Goal: Task Accomplishment & Management: Manage account settings

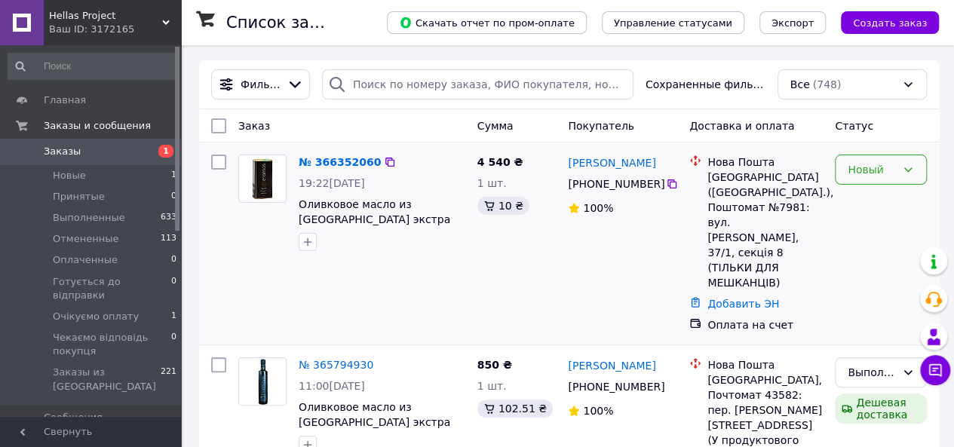
click at [902, 170] on icon at bounding box center [908, 170] width 12 height 12
click at [884, 195] on li "Принят" at bounding box center [881, 202] width 91 height 27
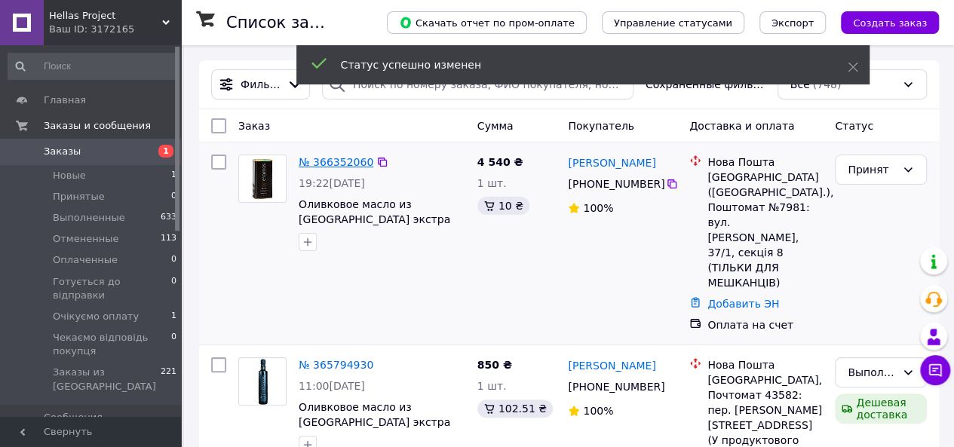
click at [348, 164] on link "№ 366352060" at bounding box center [336, 162] width 75 height 12
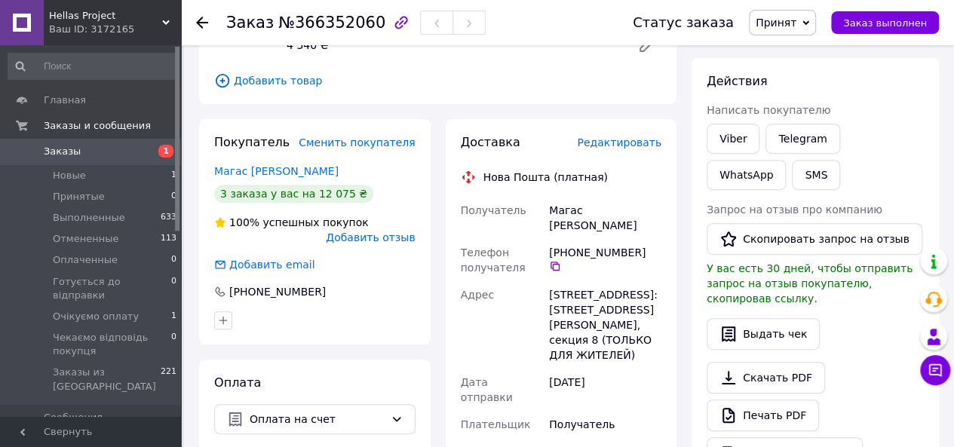
scroll to position [151, 0]
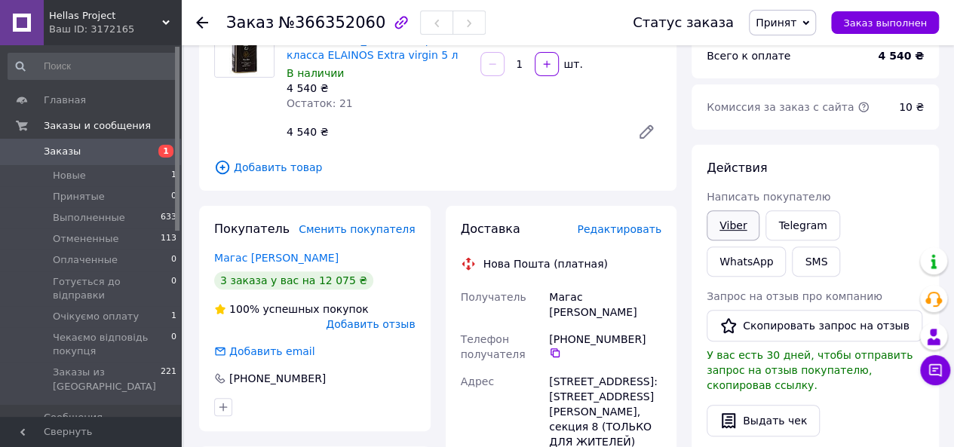
click at [744, 227] on link "Viber" at bounding box center [733, 225] width 53 height 30
click at [786, 26] on span "Принят" at bounding box center [776, 23] width 41 height 12
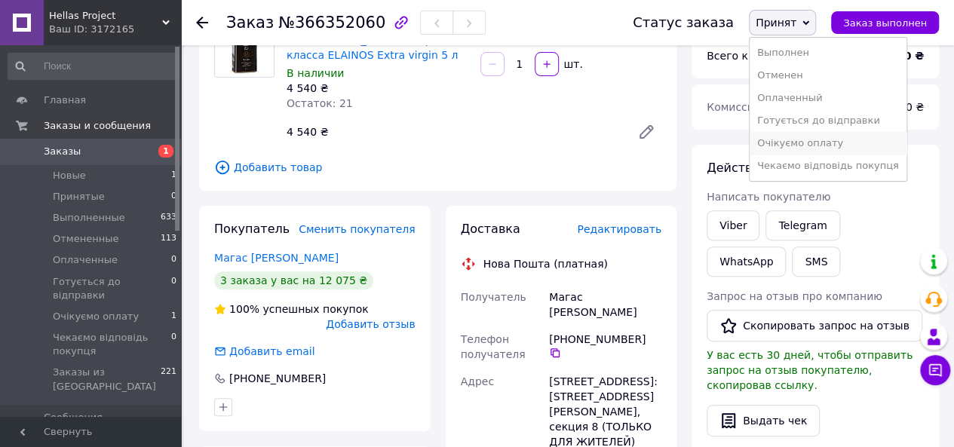
click at [815, 140] on li "Очікуємо оплату" at bounding box center [828, 143] width 157 height 23
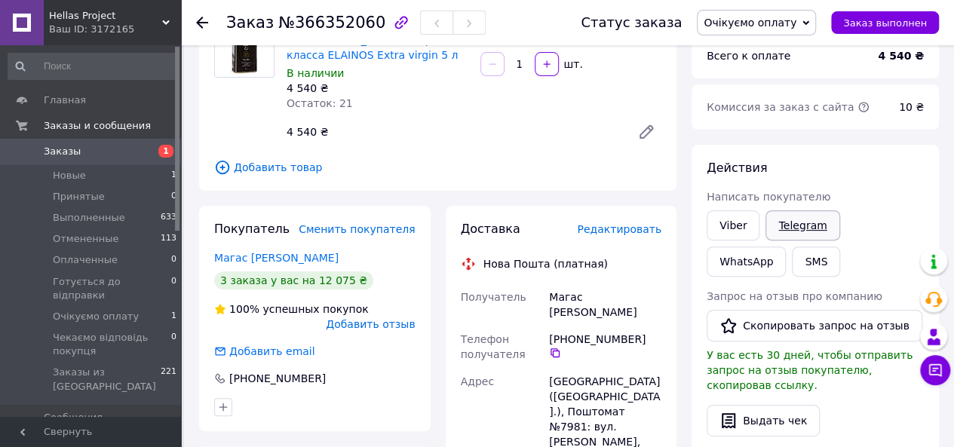
click at [819, 221] on link "Telegram" at bounding box center [803, 225] width 74 height 30
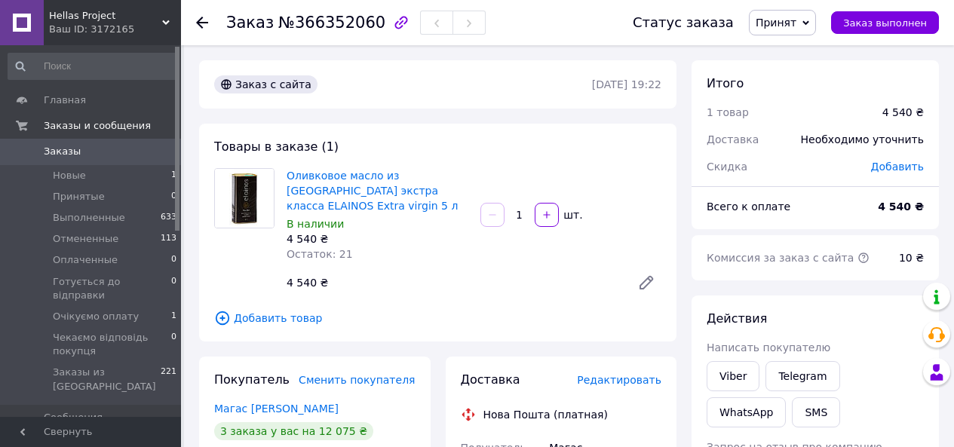
scroll to position [151, 0]
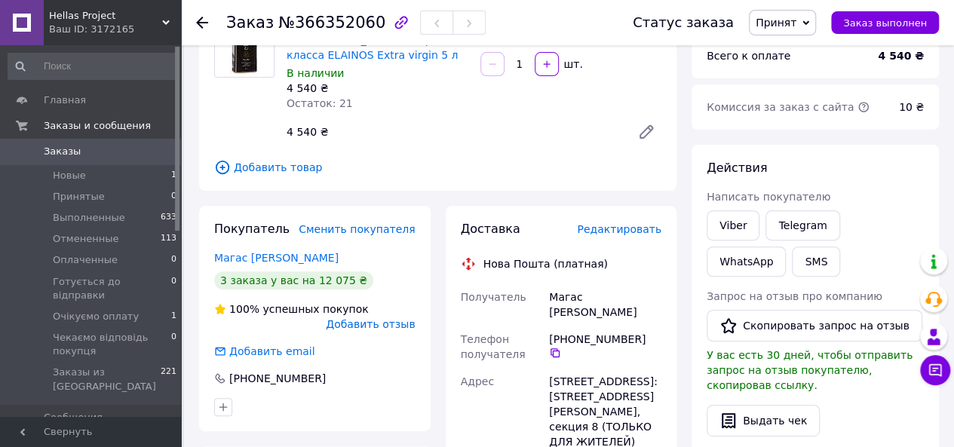
click at [785, 23] on span "Принят" at bounding box center [776, 23] width 41 height 12
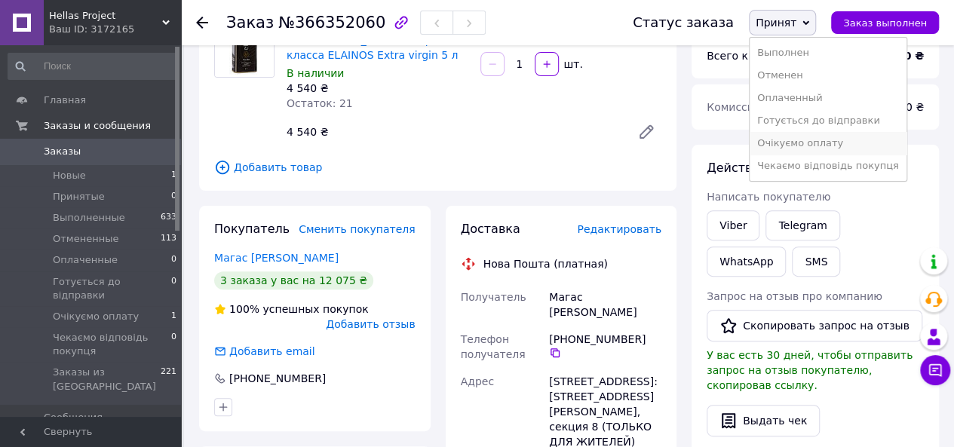
click at [818, 146] on li "Очікуємо оплату" at bounding box center [828, 143] width 157 height 23
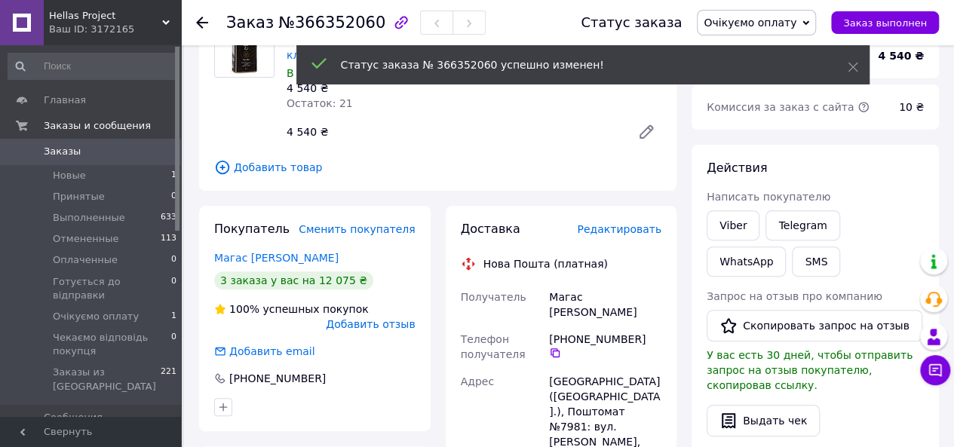
click at [68, 151] on span "Заказы" at bounding box center [62, 152] width 37 height 14
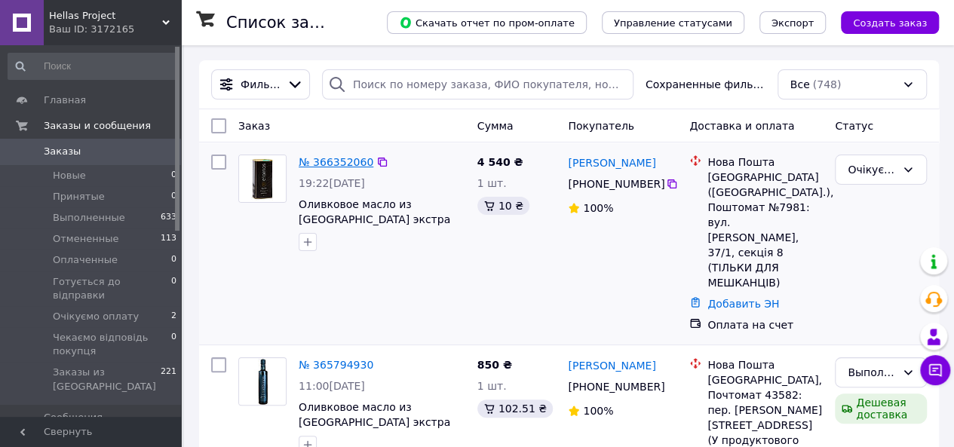
click at [354, 161] on link "№ 366352060" at bounding box center [336, 162] width 75 height 12
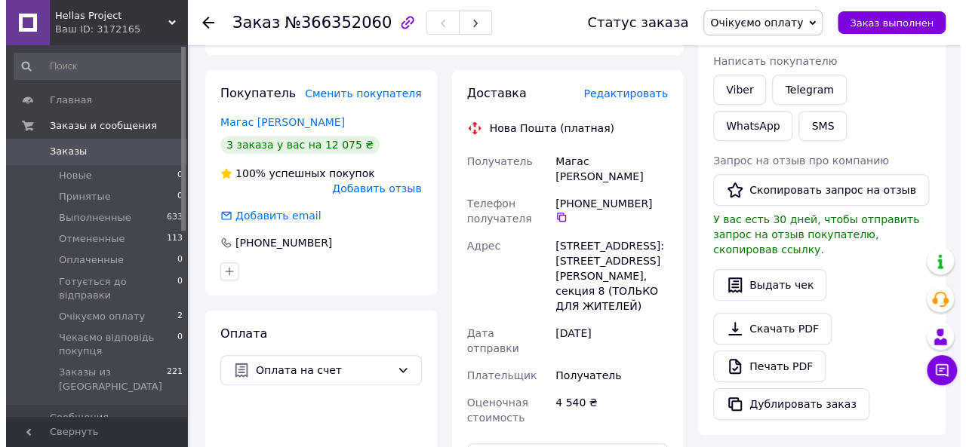
scroll to position [302, 0]
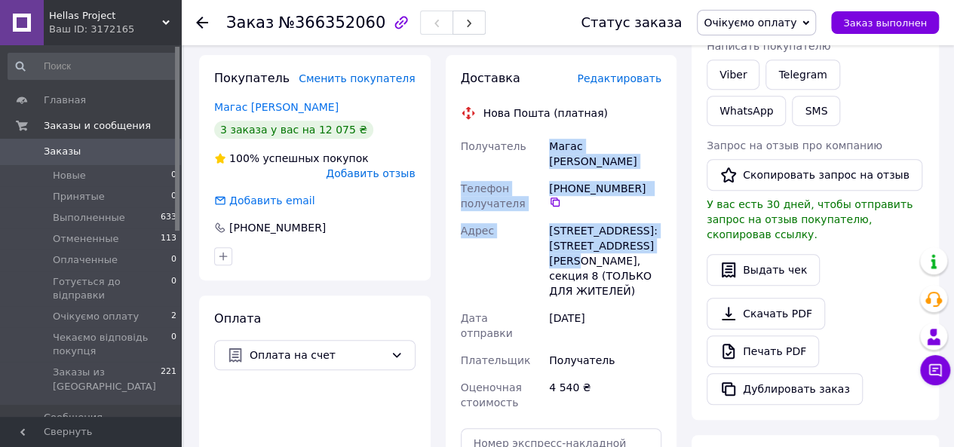
drag, startPoint x: 552, startPoint y: 130, endPoint x: 632, endPoint y: 216, distance: 118.0
click at [632, 216] on div "Получатель Магас Валентин Телефон получателя +380 95 181 69 68   Адрес г. Киев …" at bounding box center [561, 275] width 207 height 284
copy div "Магас Валентин Телефон получателя +380 95 181 69 68   Адрес г. Киев (Киевская о…"
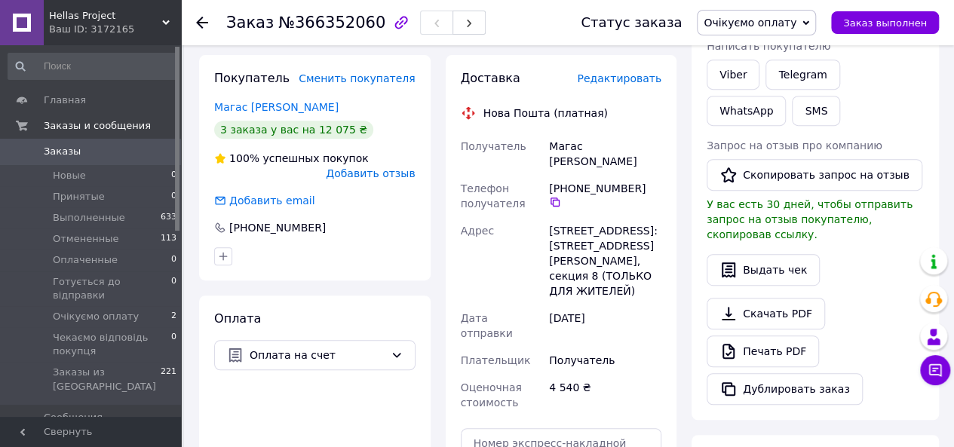
click at [631, 72] on span "Редактировать" at bounding box center [619, 78] width 84 height 12
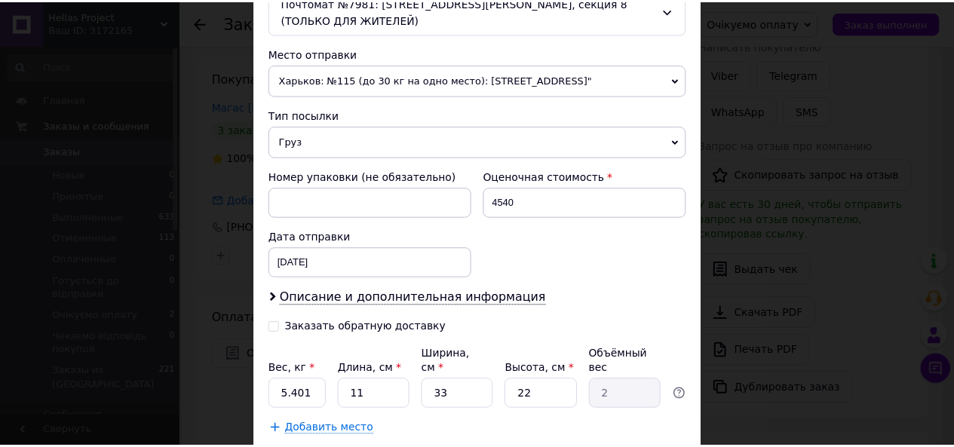
scroll to position [575, 0]
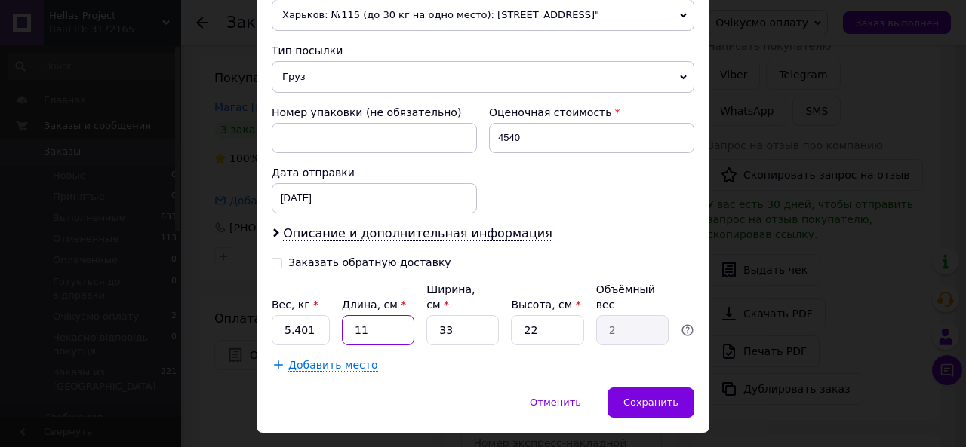
click at [385, 315] on input "11" at bounding box center [378, 330] width 72 height 30
type input "1"
type input "0.18"
type input "1"
type input "0.18"
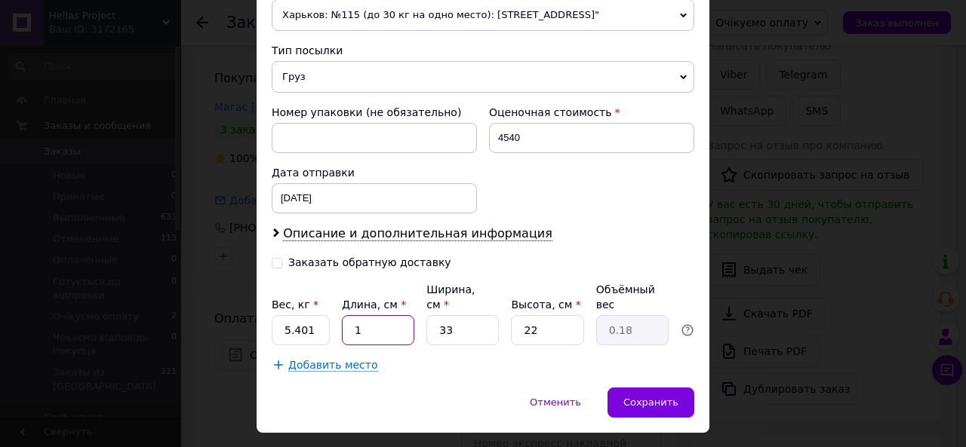
type input "14"
type input "2.54"
type input "14"
click at [456, 315] on input "33" at bounding box center [462, 330] width 72 height 30
type input "3"
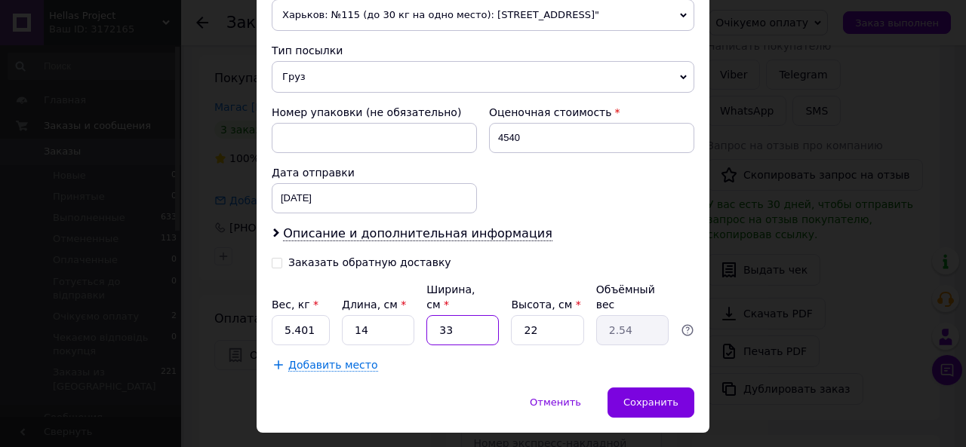
type input "0.23"
type input "1"
type input "0.1"
type input "17"
type input "1.31"
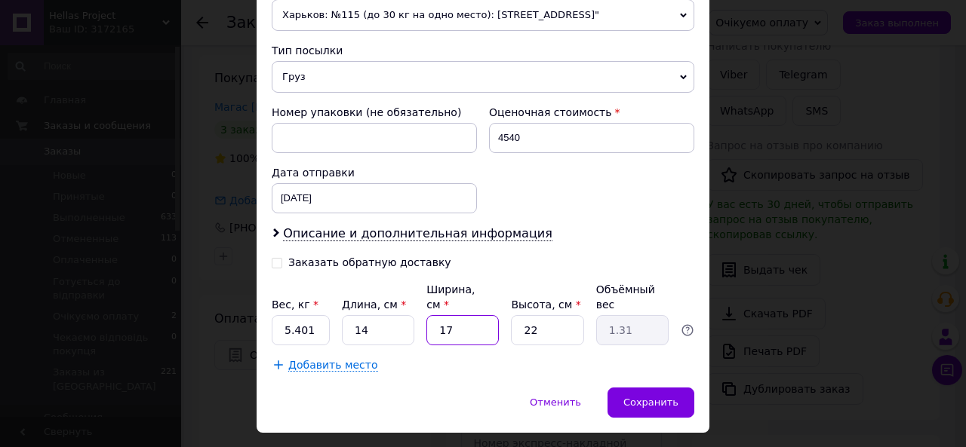
type input "17"
click at [539, 315] on input "22" at bounding box center [547, 330] width 72 height 30
type input "2"
type input "0.12"
type input "3"
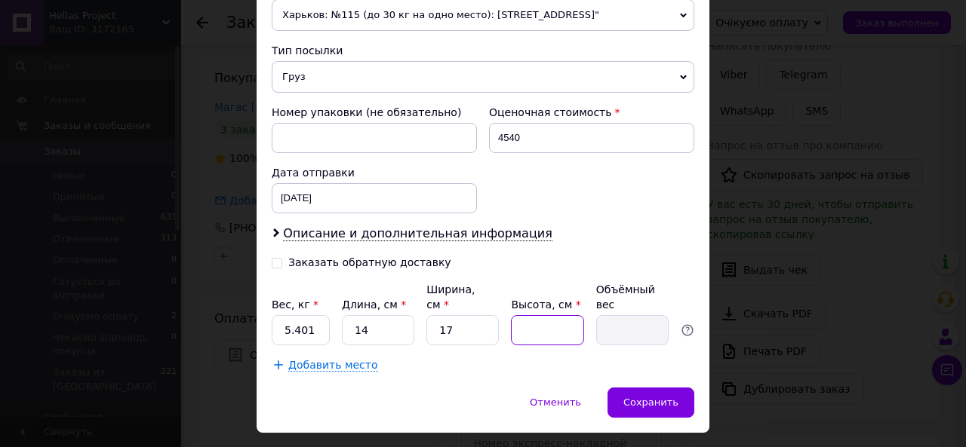
type input "0.18"
type input "35"
type input "2.08"
type input "35"
click at [324, 315] on input "5.401" at bounding box center [301, 330] width 58 height 30
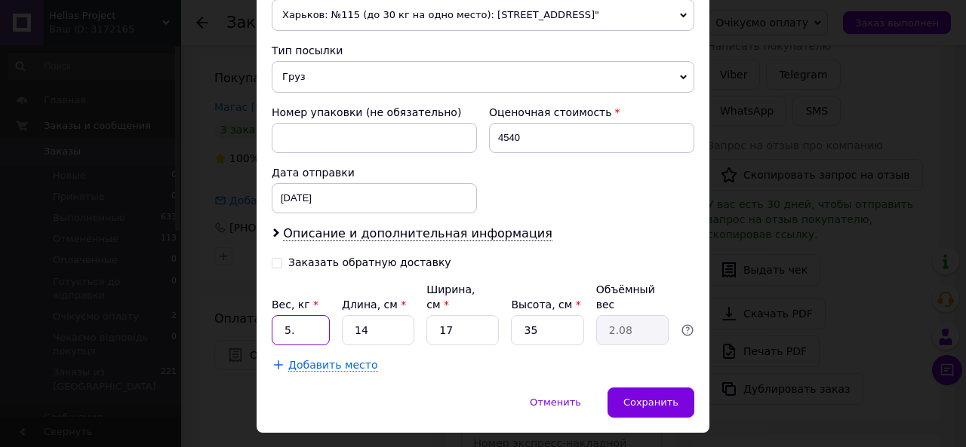
type input "5.2"
click at [624, 388] on div "Сохранить" at bounding box center [650, 403] width 87 height 30
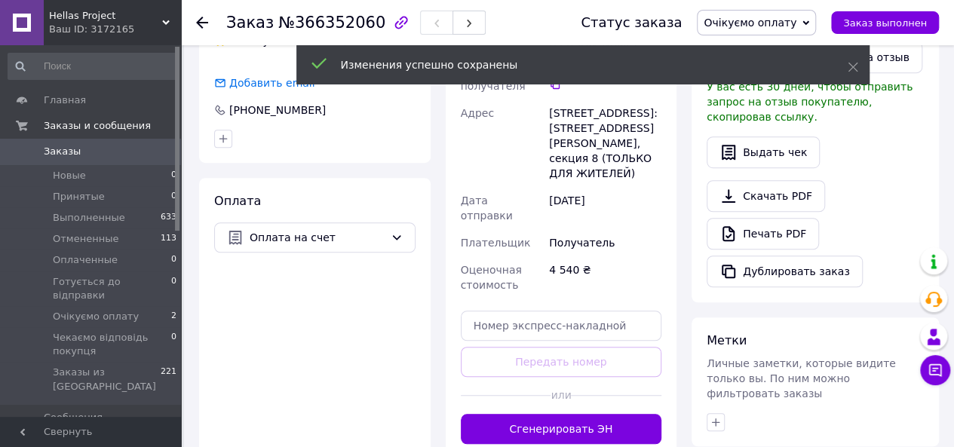
scroll to position [453, 0]
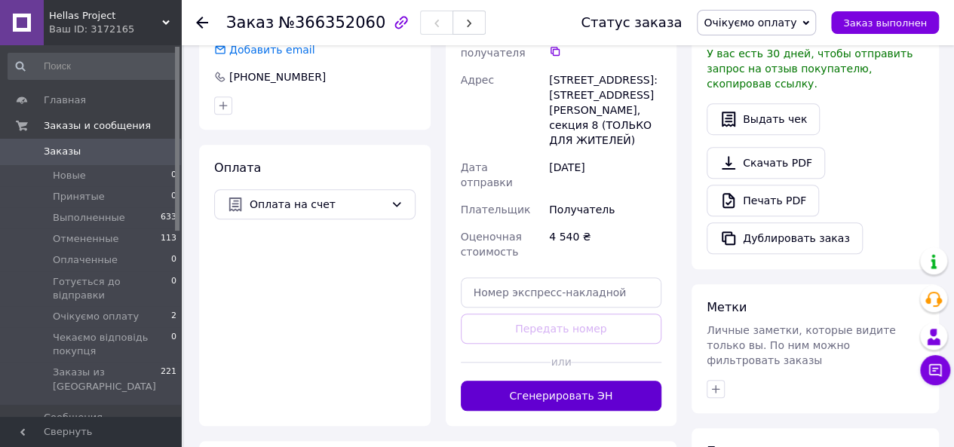
click at [614, 381] on button "Сгенерировать ЭН" at bounding box center [561, 396] width 201 height 30
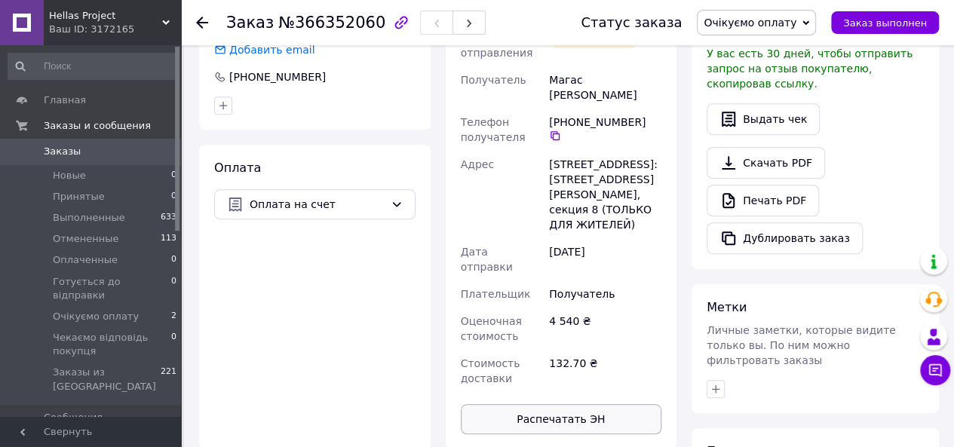
click at [603, 404] on button "Распечатать ЭН" at bounding box center [561, 419] width 201 height 30
